Goal: Check status: Check status

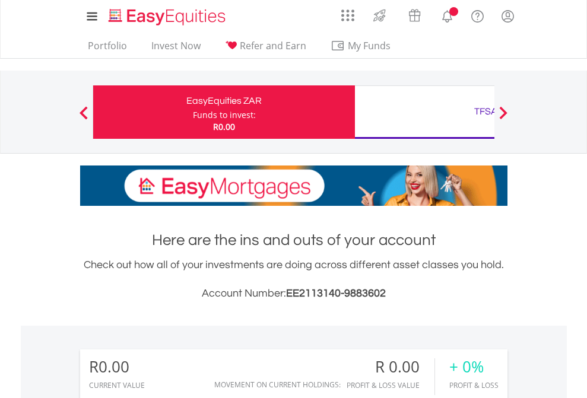
scroll to position [114, 186]
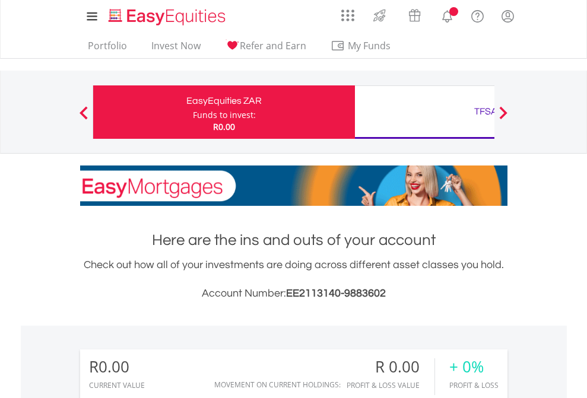
click at [193, 112] on div "Funds to invest:" at bounding box center [224, 115] width 63 height 12
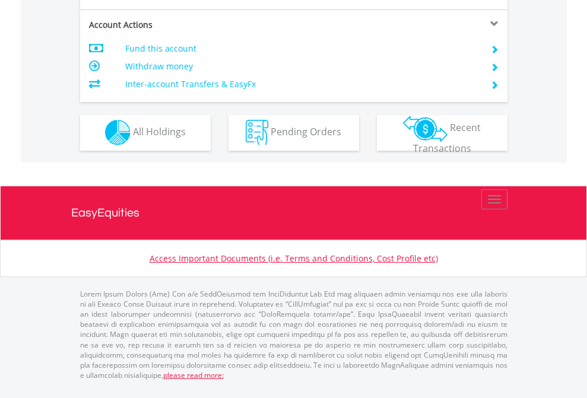
scroll to position [1110, 0]
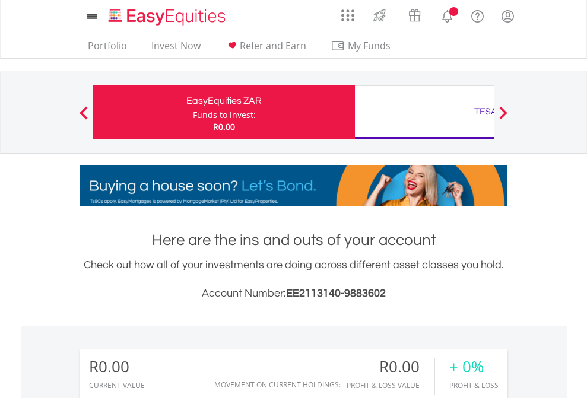
scroll to position [114, 186]
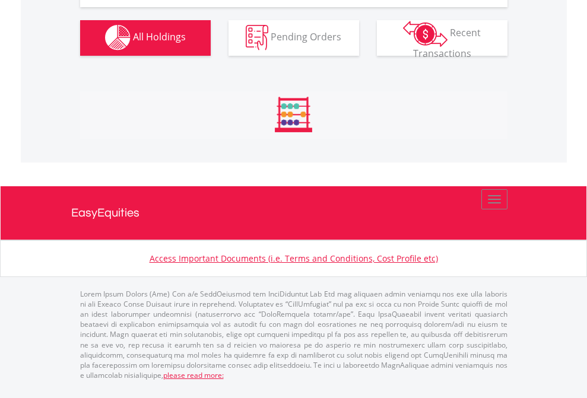
scroll to position [1175, 0]
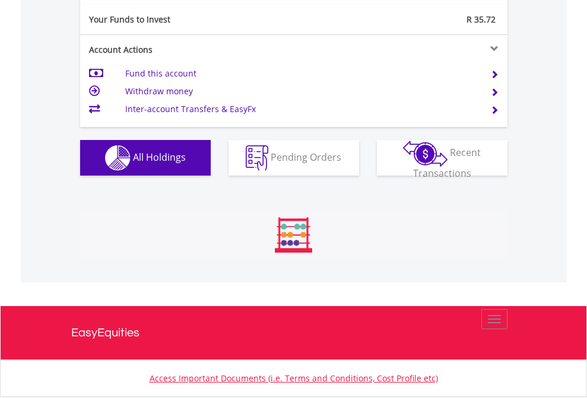
scroll to position [114, 186]
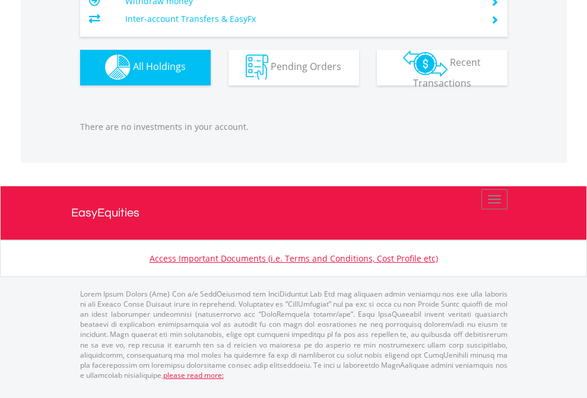
scroll to position [114, 186]
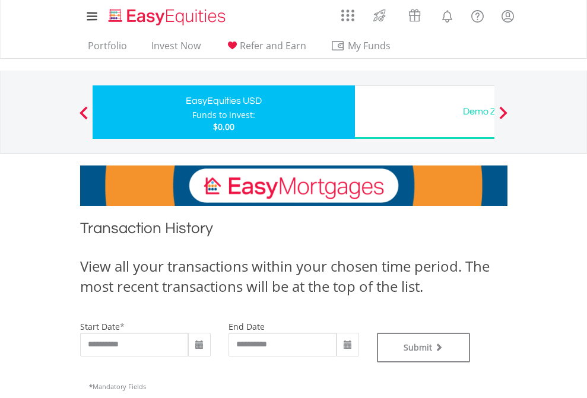
type input "**********"
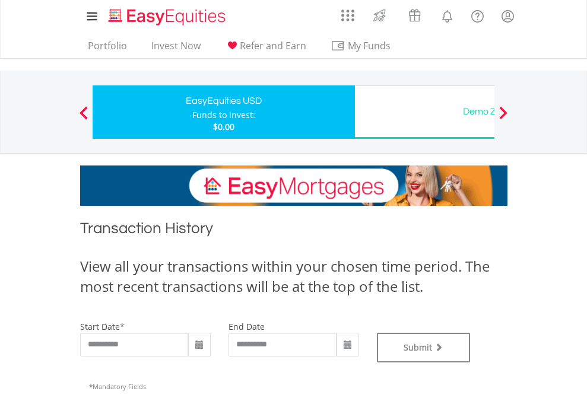
type input "**********"
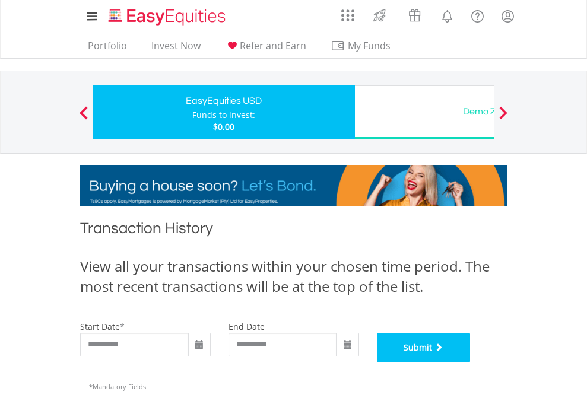
click at [471, 363] on button "Submit" at bounding box center [424, 348] width 94 height 30
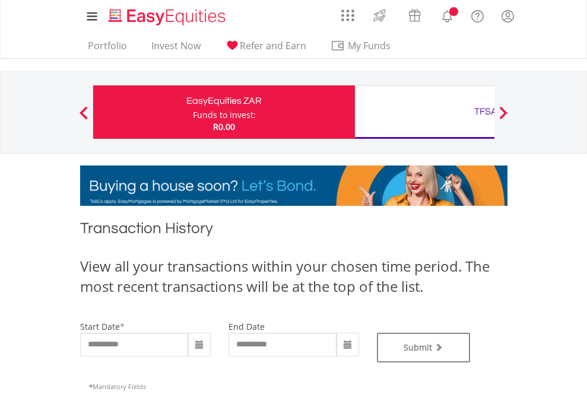
click at [424, 112] on div "TFSA" at bounding box center [485, 111] width 247 height 17
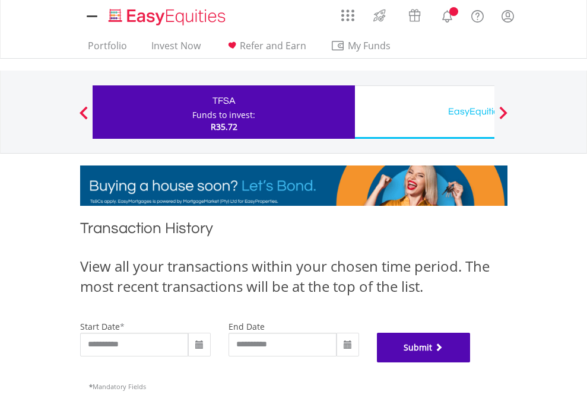
click at [471, 363] on button "Submit" at bounding box center [424, 348] width 94 height 30
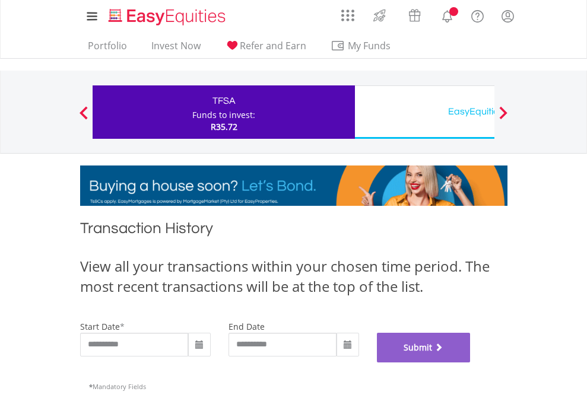
scroll to position [481, 0]
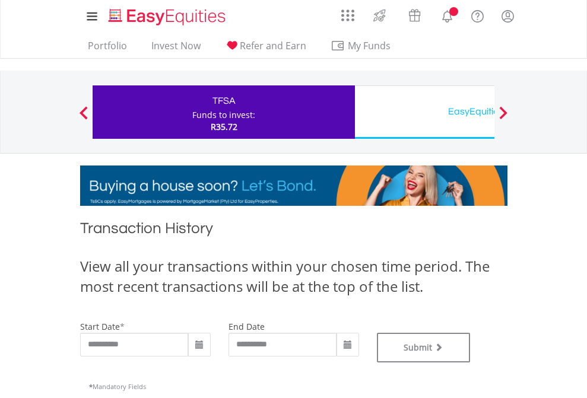
click at [424, 112] on div "EasyEquities USD" at bounding box center [485, 111] width 247 height 17
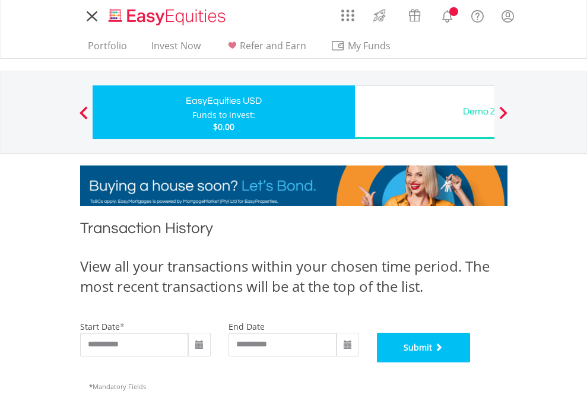
click at [471, 363] on button "Submit" at bounding box center [424, 348] width 94 height 30
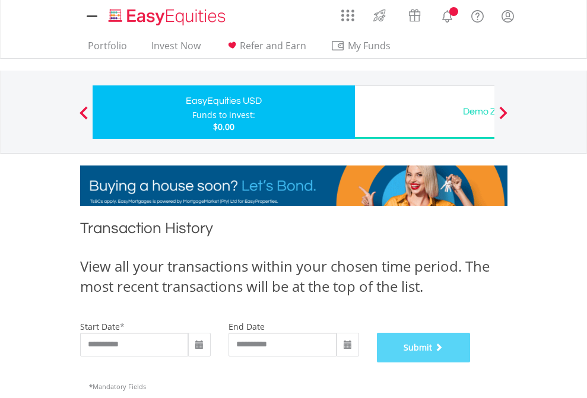
scroll to position [481, 0]
